Goal: Task Accomplishment & Management: Manage account settings

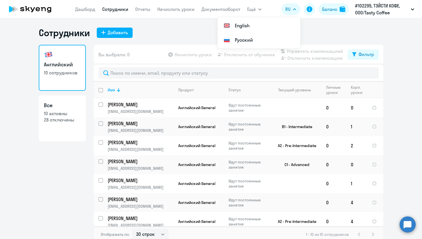
select select "30"
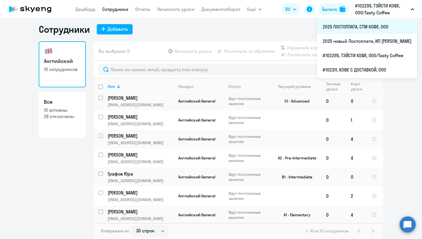
click at [321, 28] on li "2025 ПОСТОПЛАТА, СТМ КОФЕ, ООО" at bounding box center [367, 27] width 100 height 14
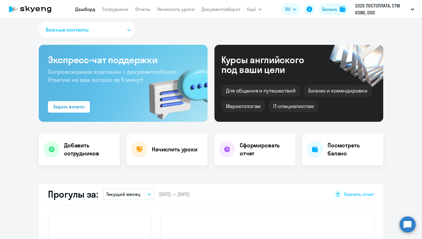
select select "30"
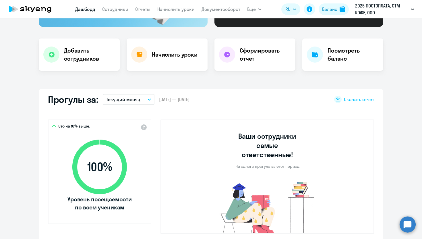
scroll to position [189, 0]
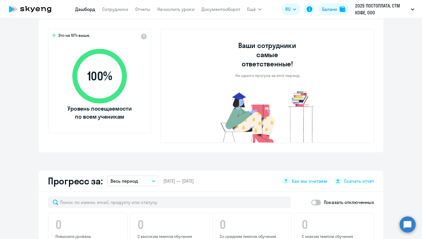
click at [107, 15] on nav "[PERSON_NAME] Отчеты Начислить уроки Документооборот" at bounding box center [157, 8] width 165 height 11
click at [107, 13] on nav "[PERSON_NAME] Отчеты Начислить уроки Документооборот" at bounding box center [157, 8] width 165 height 11
click at [114, 10] on link "Сотрудники" at bounding box center [115, 9] width 26 height 6
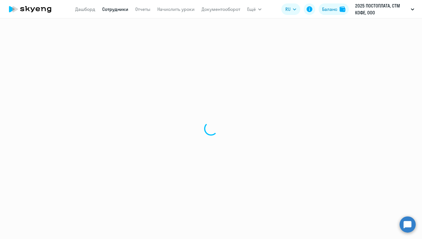
select select "30"
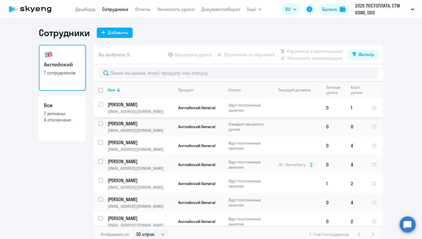
click at [268, 111] on td at bounding box center [294, 107] width 53 height 19
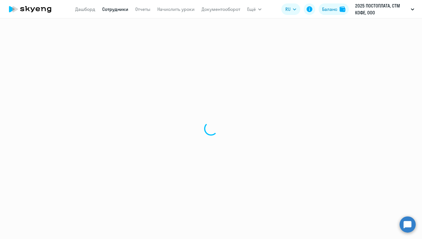
select select "english"
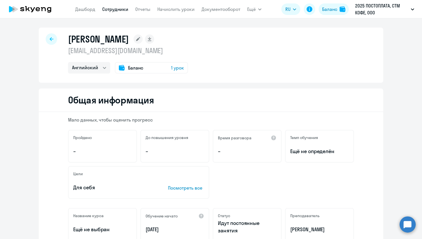
select select "30"
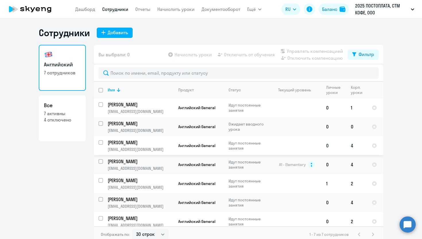
scroll to position [3, 0]
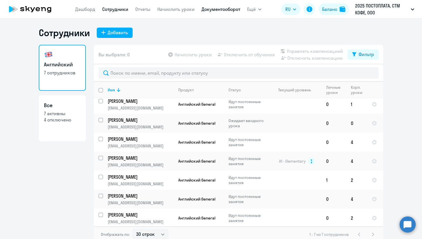
click at [225, 7] on link "Документооборот" at bounding box center [220, 9] width 39 height 6
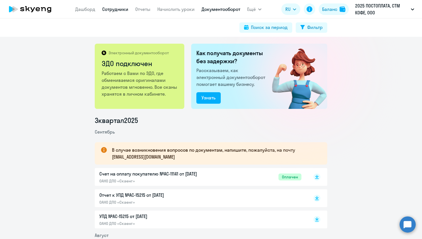
click at [113, 11] on link "Сотрудники" at bounding box center [115, 9] width 26 height 6
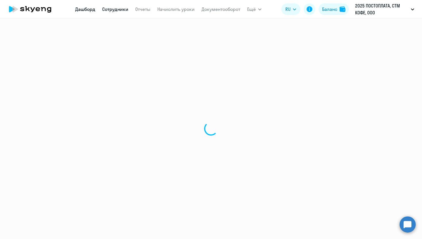
select select "30"
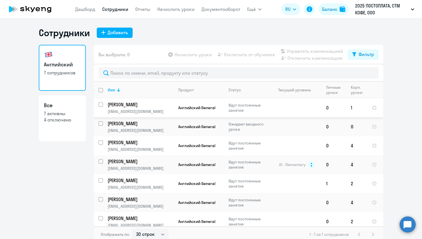
click at [100, 106] on input "select row 38688037" at bounding box center [103, 107] width 11 height 11
checkbox input "true"
click at [103, 120] on td "[PERSON_NAME] [EMAIL_ADDRESS][DOMAIN_NAME]" at bounding box center [138, 126] width 71 height 19
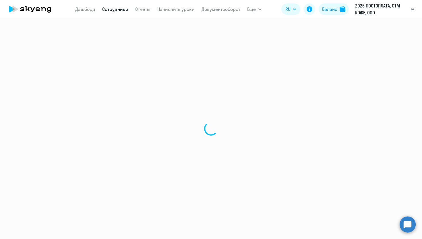
select select "english"
select select "30"
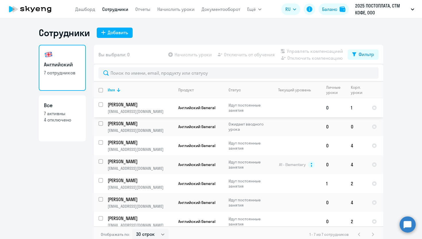
click at [101, 106] on input "select row 38688037" at bounding box center [103, 107] width 11 height 11
checkbox input "true"
click at [101, 123] on input "select row 42831390" at bounding box center [103, 126] width 11 height 11
checkbox input "true"
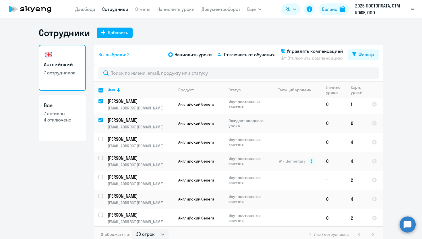
click at [102, 213] on input "select row 39553398" at bounding box center [103, 217] width 11 height 11
checkbox input "true"
click at [202, 59] on div "Начислить уроки Отключить от обучения Управлять компенсацией Отключить компенса…" at bounding box center [257, 55] width 180 height 14
click at [201, 54] on span "Начислить уроки" at bounding box center [192, 54] width 37 height 7
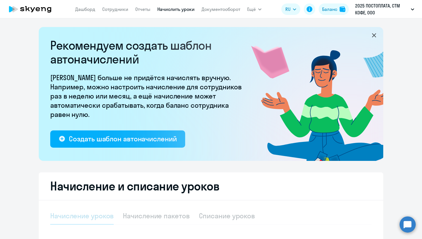
select select "10"
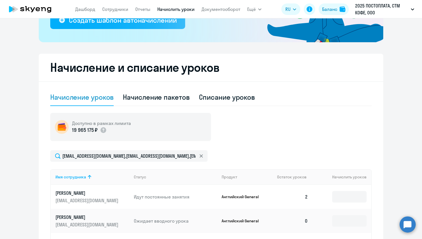
scroll to position [185, 0]
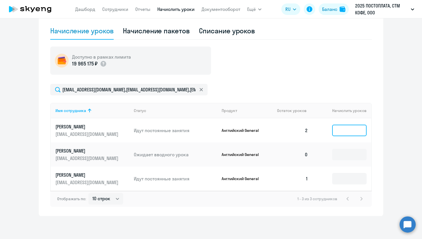
click at [339, 127] on input at bounding box center [349, 129] width 34 height 11
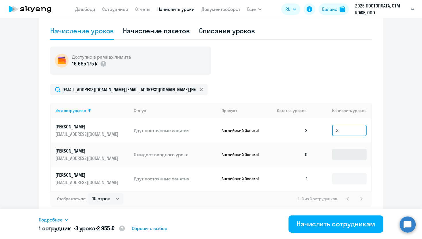
type input "3"
click at [348, 156] on input at bounding box center [349, 154] width 34 height 11
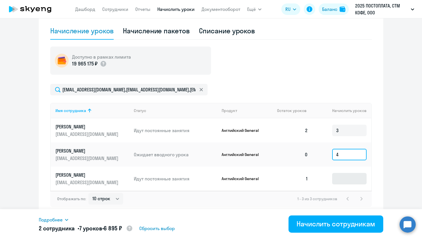
type input "4"
click at [345, 178] on input at bounding box center [349, 178] width 34 height 11
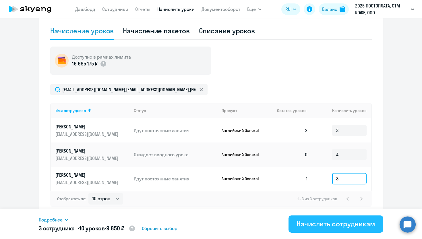
type input "3"
click at [342, 224] on div "Начислить сотрудникам" at bounding box center [335, 223] width 79 height 9
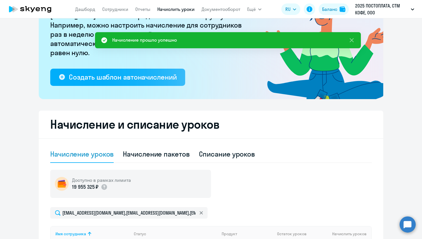
scroll to position [0, 0]
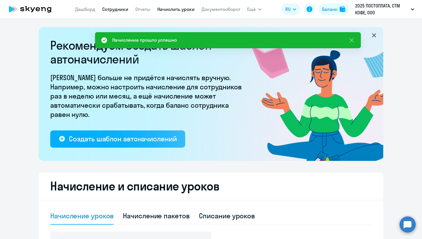
click at [112, 8] on link "Сотрудники" at bounding box center [115, 9] width 26 height 6
select select "30"
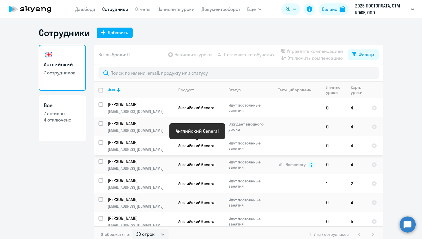
scroll to position [3, 0]
